Goal: Navigation & Orientation: Find specific page/section

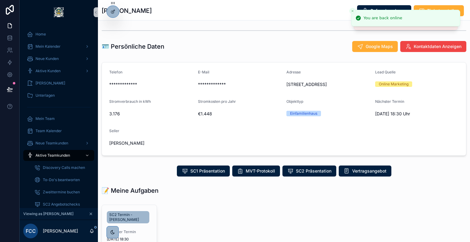
scroll to position [121, 0]
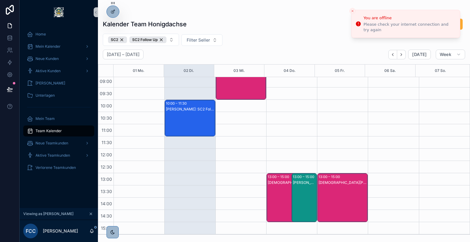
scroll to position [73, 0]
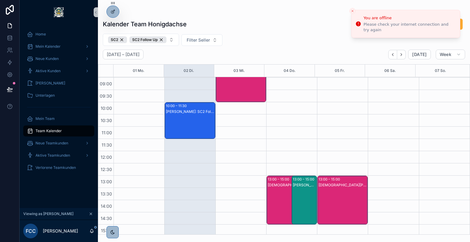
click at [189, 114] on div "[PERSON_NAME]: SC2 Follow Up" at bounding box center [190, 126] width 49 height 35
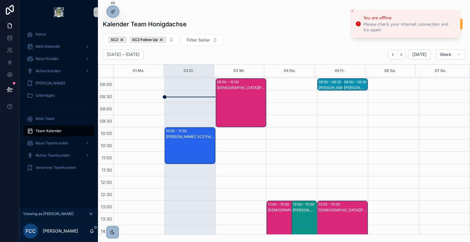
scroll to position [48, 0]
click at [197, 138] on div "[PERSON_NAME]: SC2 Follow Up" at bounding box center [190, 136] width 49 height 5
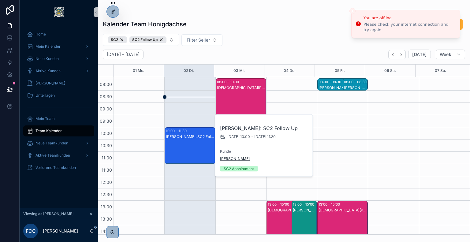
click at [240, 158] on span "[PERSON_NAME]" at bounding box center [235, 158] width 30 height 5
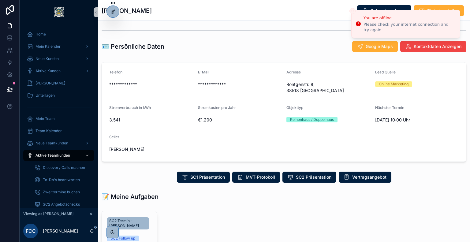
click at [350, 9] on button "Close toast" at bounding box center [352, 11] width 6 height 6
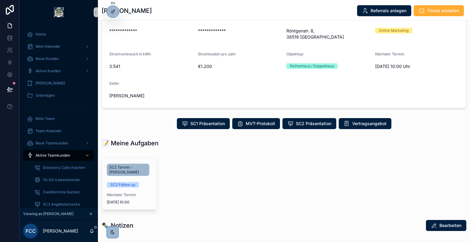
scroll to position [56, 0]
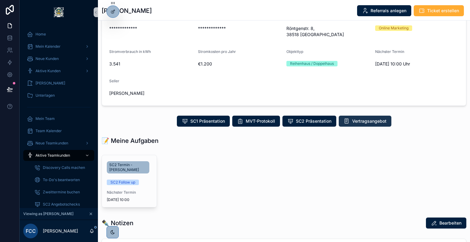
click at [362, 118] on button "Vertragsangebot" at bounding box center [364, 121] width 53 height 11
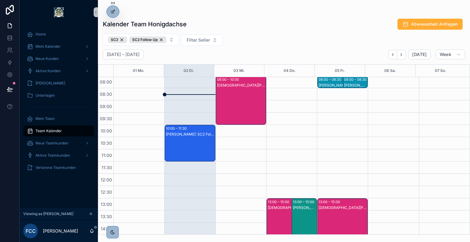
scroll to position [50, 0]
click at [188, 142] on div "[PERSON_NAME]: SC2 Follow Up" at bounding box center [190, 149] width 49 height 35
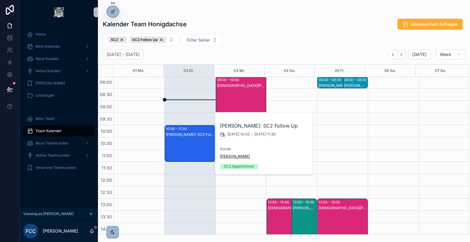
click at [231, 158] on span "[PERSON_NAME]" at bounding box center [235, 156] width 30 height 5
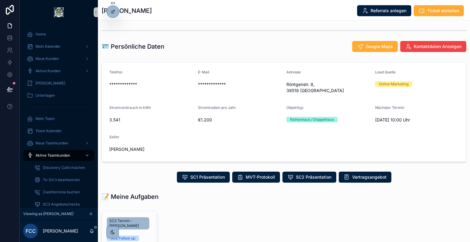
scroll to position [95, 0]
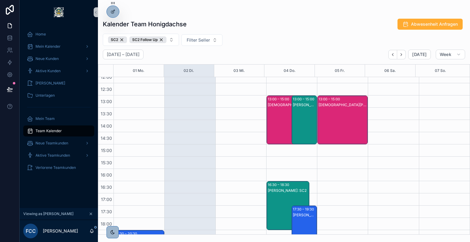
scroll to position [154, 0]
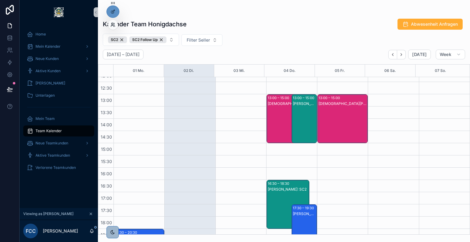
click at [111, 26] on icon at bounding box center [112, 24] width 5 height 5
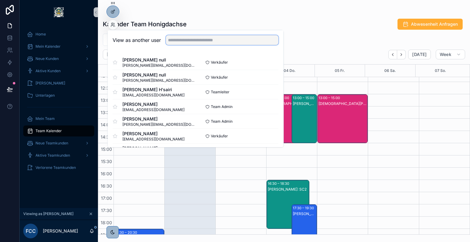
click at [183, 41] on input "text" at bounding box center [222, 40] width 113 height 10
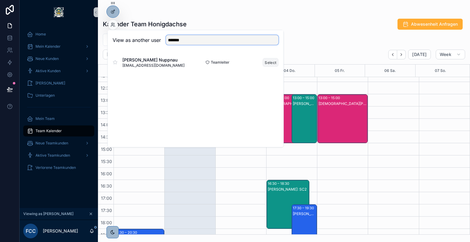
type input "*******"
click at [274, 62] on button "Select" at bounding box center [270, 62] width 16 height 9
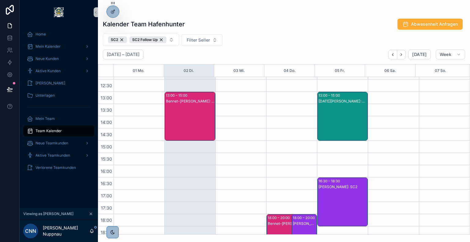
scroll to position [157, 0]
click at [188, 118] on div "Bennet-Etienne Hohler: SC2" at bounding box center [190, 122] width 49 height 48
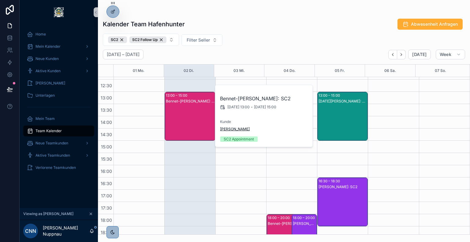
click at [230, 131] on span "Irena Beyer" at bounding box center [235, 129] width 30 height 5
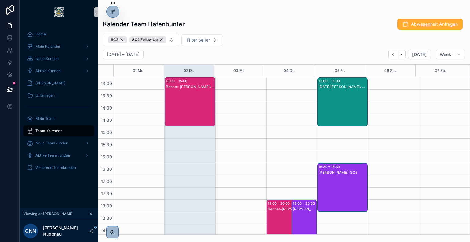
scroll to position [171, 0]
click at [401, 58] on button "Next" at bounding box center [401, 54] width 9 height 9
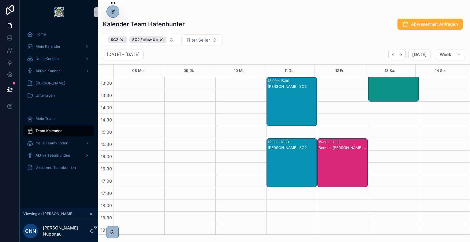
scroll to position [105, 0]
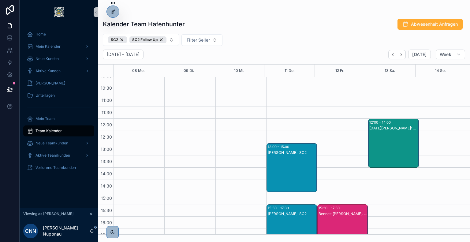
click at [394, 126] on div "Noel Krieger: SC2" at bounding box center [393, 128] width 49 height 5
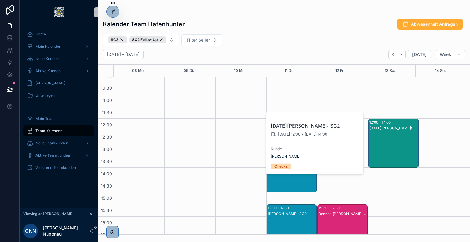
click at [302, 30] on div "Kalender Team Hafenhunter Abwesenheit Anfragen" at bounding box center [284, 24] width 362 height 12
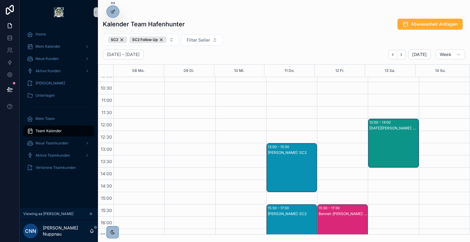
click at [291, 153] on div "Franklyn Meier: SC2" at bounding box center [292, 152] width 49 height 5
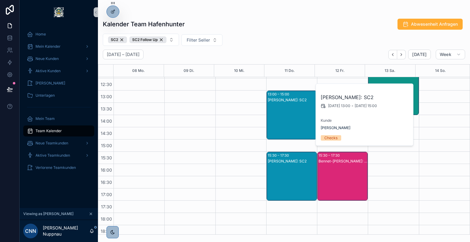
scroll to position [158, 0]
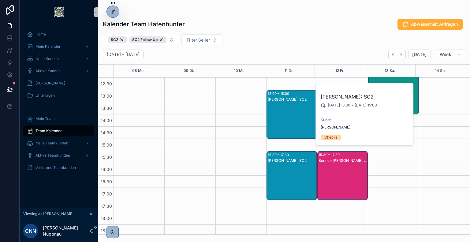
click at [287, 162] on div "Franklyn Meier: SC2" at bounding box center [292, 160] width 49 height 5
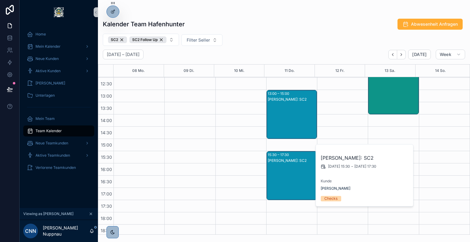
click at [317, 170] on div "15:30 – 17:30 Bennet-Etienne Hohler: SC2" at bounding box center [342, 175] width 50 height 48
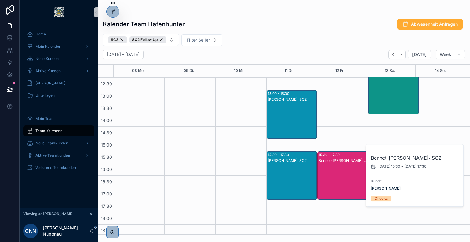
click at [345, 41] on div "SC2 SC2 Follow Up Filter Seller" at bounding box center [284, 40] width 372 height 12
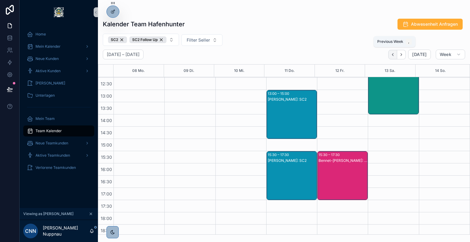
click at [392, 50] on button "Back" at bounding box center [392, 54] width 9 height 9
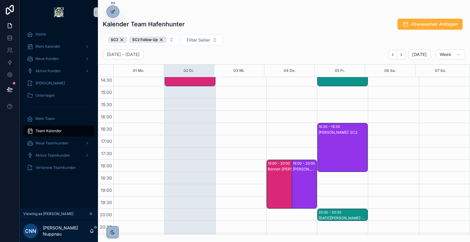
scroll to position [109, 0]
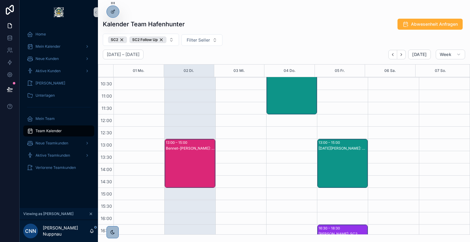
click at [193, 157] on div "Bennet-Etienne Hohler: SC2" at bounding box center [190, 170] width 49 height 48
click at [251, 32] on div "Kalender Team Hafenhunter Abwesenheit Anfragen SC2 SC2 Follow Up Filter Seller …" at bounding box center [284, 125] width 372 height 220
